Goal: Obtain resource: Obtain resource

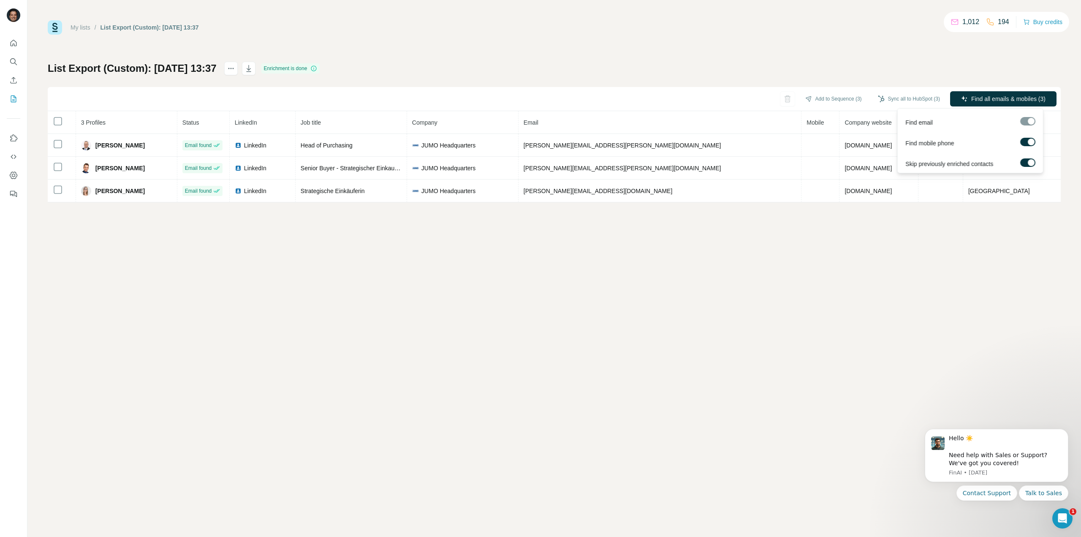
click at [992, 95] on span "Find all emails & mobiles (3)" at bounding box center [1008, 99] width 74 height 8
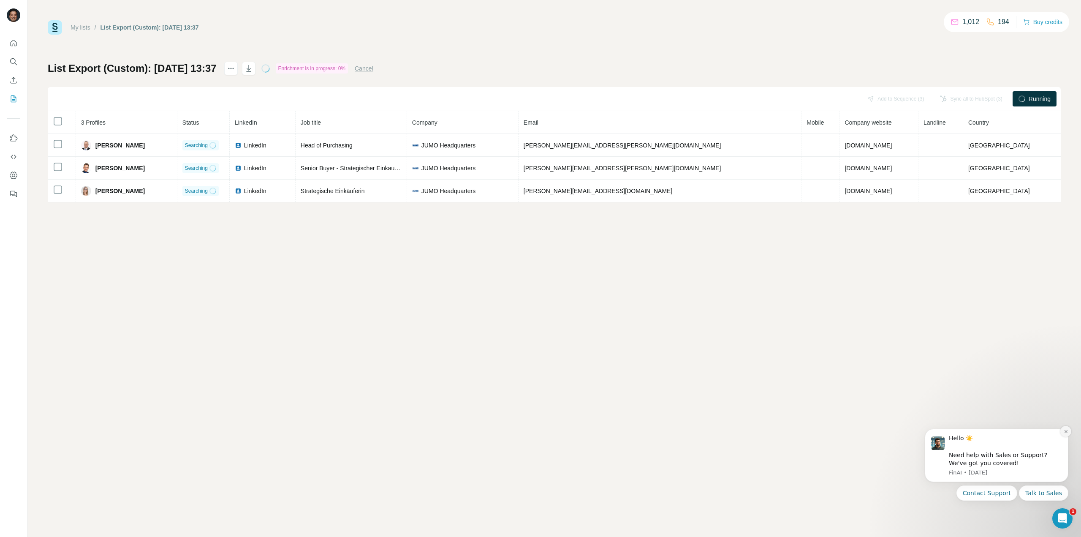
click at [1066, 432] on icon "Dismiss notification" at bounding box center [1065, 431] width 3 height 3
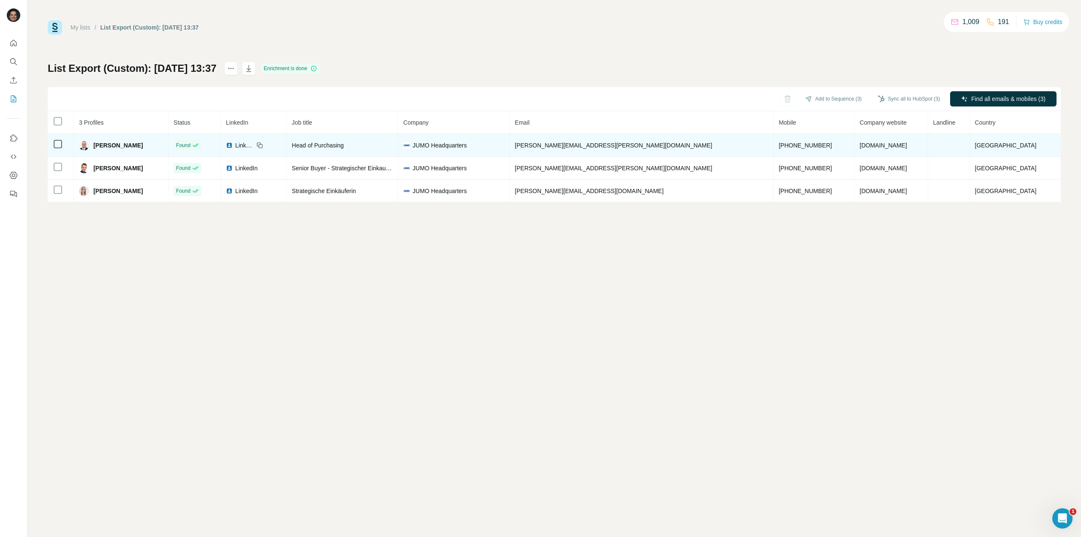
click at [344, 145] on span "Head of Purchasing" at bounding box center [318, 145] width 52 height 7
click at [344, 146] on span "Head of Purchasing" at bounding box center [318, 145] width 52 height 7
copy span "Head of Purchasing"
click at [779, 143] on span "[PHONE_NUMBER]" at bounding box center [805, 145] width 53 height 7
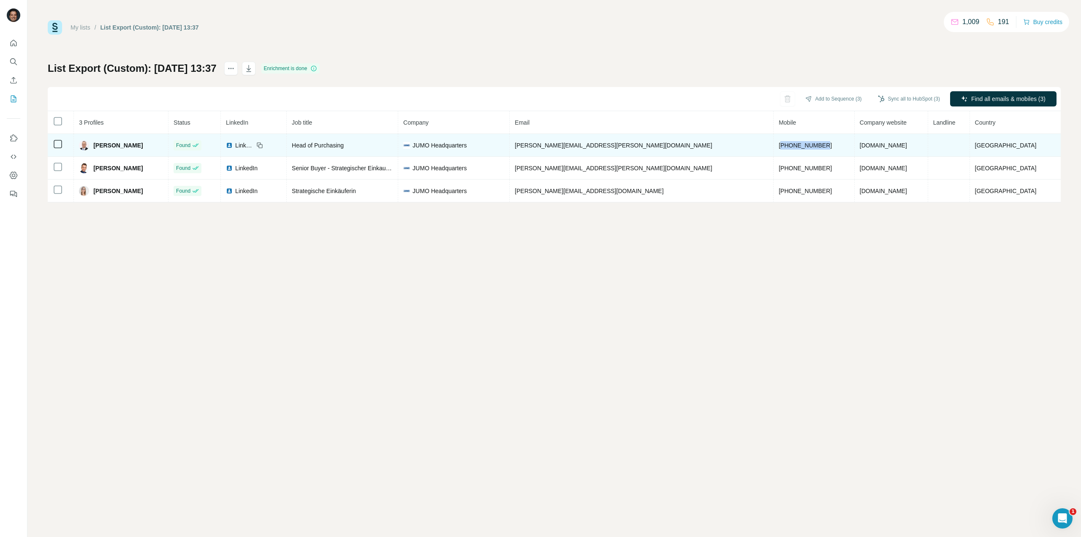
click at [779, 143] on span "[PHONE_NUMBER]" at bounding box center [805, 145] width 53 height 7
click at [779, 142] on span "[PHONE_NUMBER]" at bounding box center [805, 145] width 53 height 7
copy span "[PHONE_NUMBER]"
